Goal: Task Accomplishment & Management: Use online tool/utility

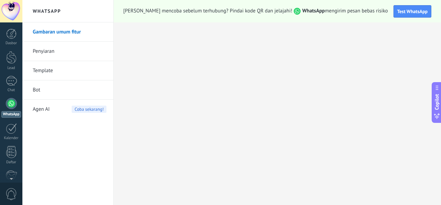
click at [9, 104] on div at bounding box center [11, 103] width 11 height 11
click at [74, 52] on link "Penyiaran" at bounding box center [70, 51] width 74 height 19
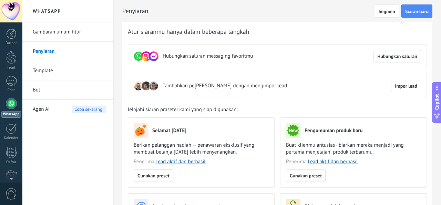
click at [70, 74] on link "Template" at bounding box center [70, 70] width 74 height 19
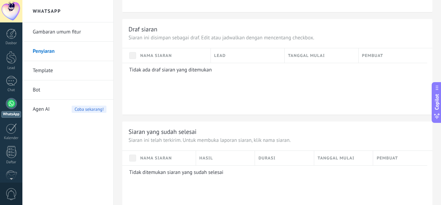
scroll to position [235, 0]
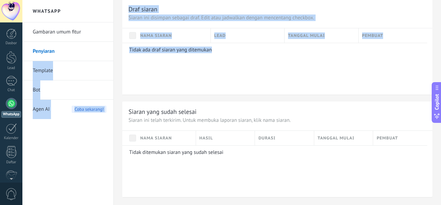
drag, startPoint x: 219, startPoint y: 47, endPoint x: 94, endPoint y: 55, distance: 125.7
click at [94, 55] on div "WhatsApp Gambaran umum fitur Penyiaran Template Bot Agen AI Coba sekarang! Peny…" at bounding box center [231, 102] width 419 height 205
click at [206, 73] on div "Tidak ada draf siaran yang ditemukan" at bounding box center [274, 69] width 305 height 52
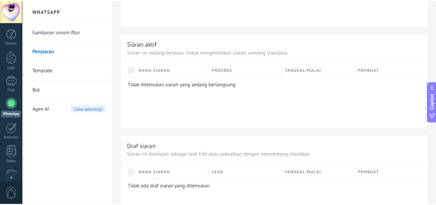
scroll to position [0, 0]
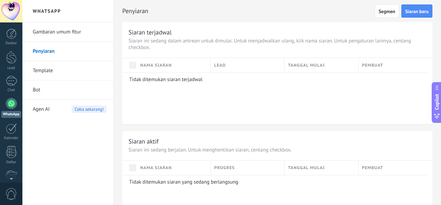
click at [422, 11] on span "Siaran baru" at bounding box center [416, 11] width 23 height 5
click at [417, 10] on span "Siaran baru" at bounding box center [416, 11] width 23 height 5
click at [53, 72] on link "Template" at bounding box center [70, 70] width 74 height 19
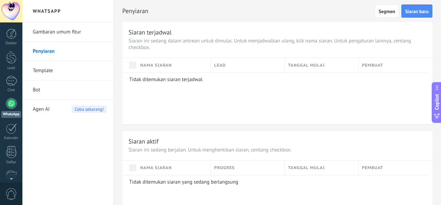
click at [46, 70] on link "Template" at bounding box center [70, 70] width 74 height 19
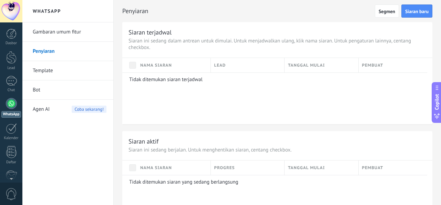
click at [67, 110] on div "Agen AI Coba sekarang!" at bounding box center [70, 109] width 74 height 19
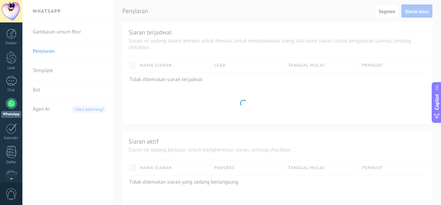
click at [87, 110] on body ".abecls-1,.abecls-2{fill-rule:evenodd}.abecls-2{fill:#fff} .abhcls-1{fill:none}…" at bounding box center [220, 102] width 441 height 205
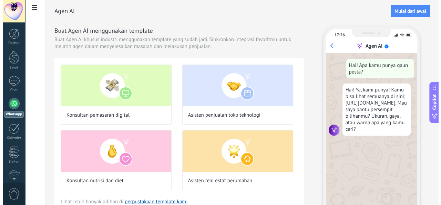
scroll to position [24, 0]
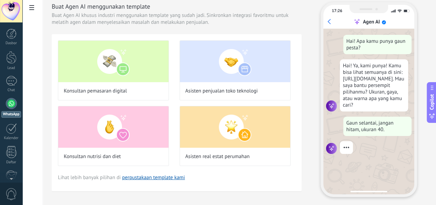
click at [151, 74] on img at bounding box center [113, 61] width 110 height 41
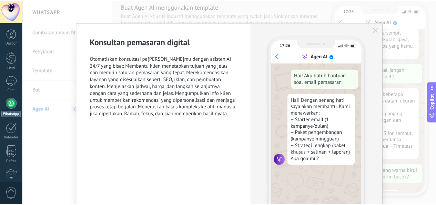
scroll to position [71, 0]
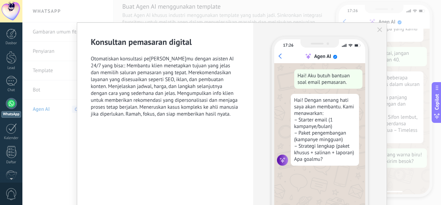
click at [376, 32] on div "17:26 Agen AI Hai! Aku butuh bantuan soal email pemasaran. Hai! Dengan senang h…" at bounding box center [319, 134] width 133 height 222
click at [378, 29] on icon "button" at bounding box center [379, 29] width 5 height 5
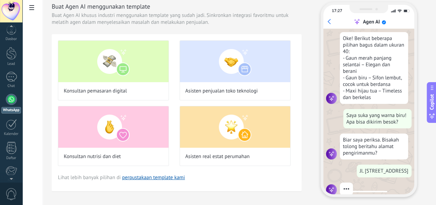
scroll to position [127, 0]
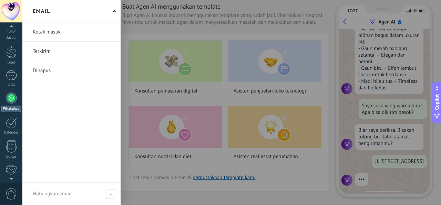
click at [11, 168] on div at bounding box center [11, 169] width 11 height 10
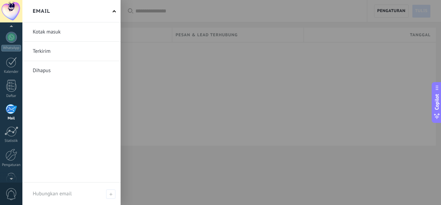
click at [50, 51] on link at bounding box center [71, 51] width 98 height 19
